Goal: Information Seeking & Learning: Compare options

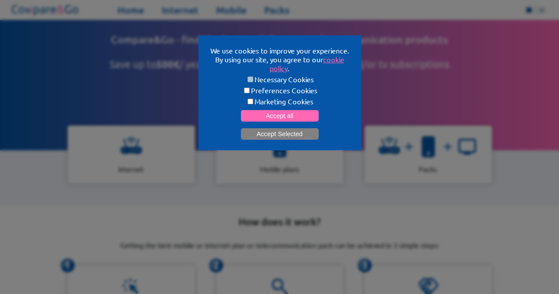
click at [277, 136] on button "Accept Selected" at bounding box center [280, 133] width 78 height 11
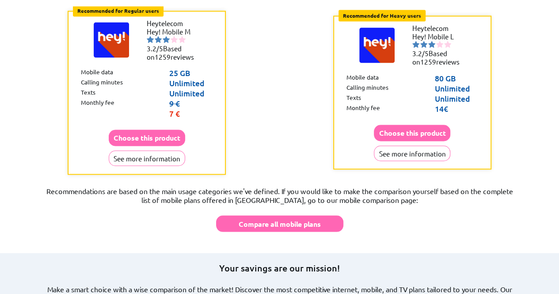
scroll to position [632, 0]
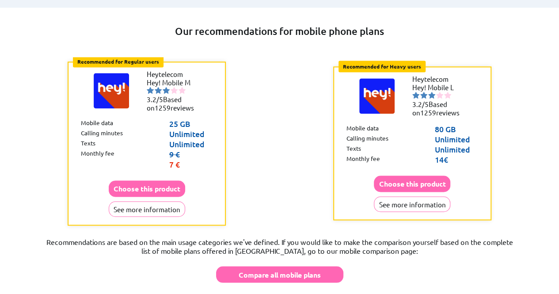
click at [170, 159] on span "7 €" at bounding box center [174, 164] width 11 height 10
click at [174, 159] on span "7 €" at bounding box center [174, 164] width 11 height 10
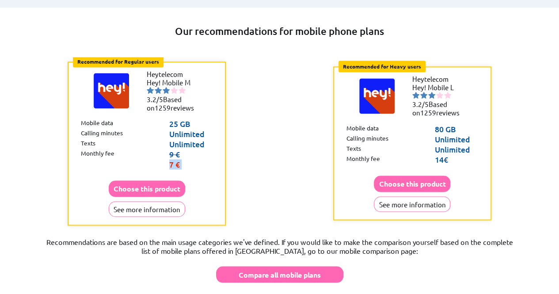
click at [174, 159] on span "7 €" at bounding box center [174, 164] width 11 height 10
click at [176, 159] on span "7 €" at bounding box center [174, 164] width 11 height 10
click at [165, 201] on button "See more information" at bounding box center [147, 208] width 77 height 15
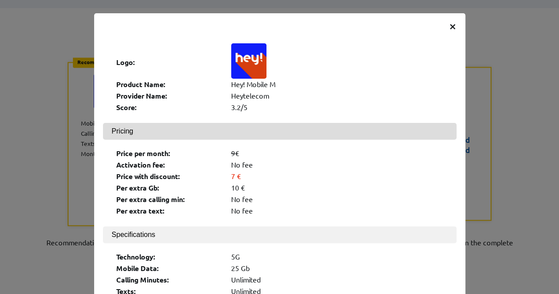
scroll to position [37, 0]
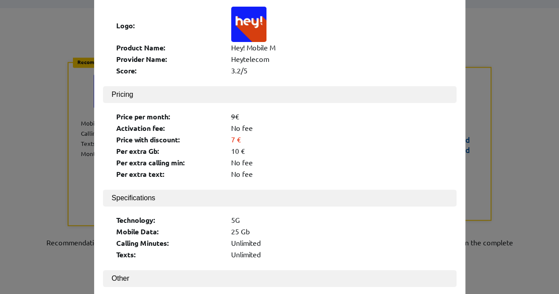
click at [241, 124] on div "No fee" at bounding box center [337, 127] width 212 height 9
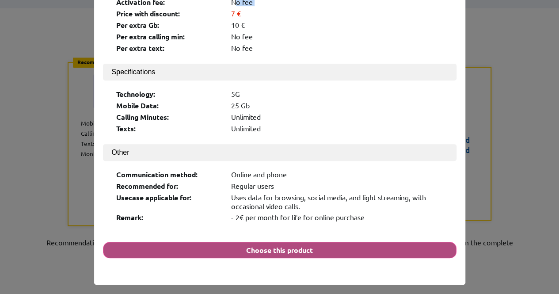
click at [300, 242] on button "Choose this product" at bounding box center [280, 250] width 354 height 16
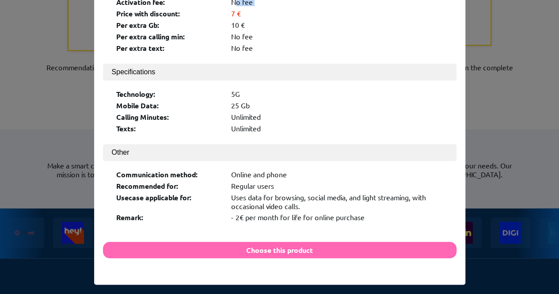
scroll to position [0, 0]
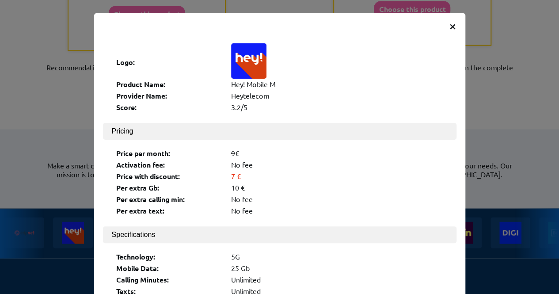
click at [449, 26] on span "×" at bounding box center [453, 26] width 8 height 16
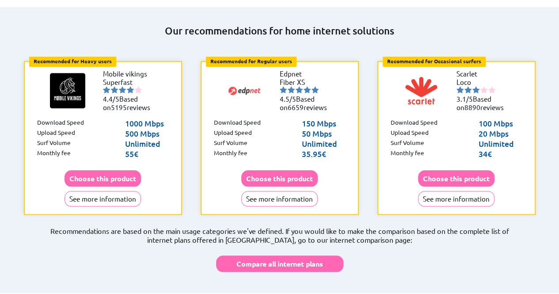
scroll to position [321, 0]
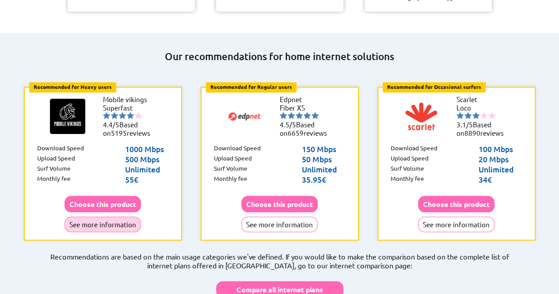
click at [120, 217] on button "See more information" at bounding box center [103, 224] width 77 height 15
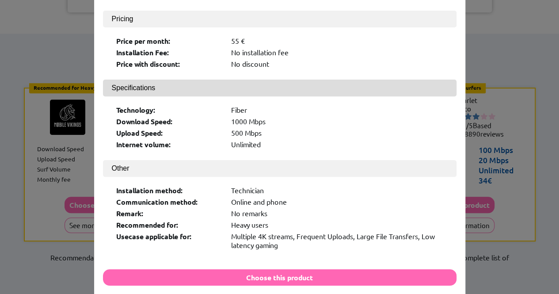
scroll to position [146, 0]
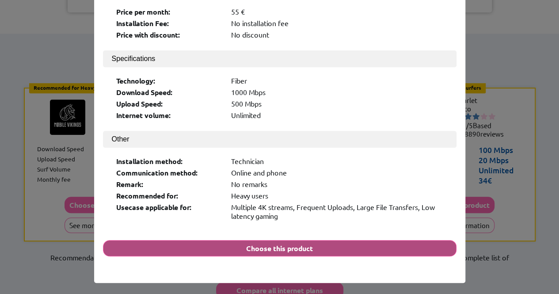
click at [211, 240] on button "Choose this product" at bounding box center [280, 248] width 354 height 16
